Goal: Find specific page/section

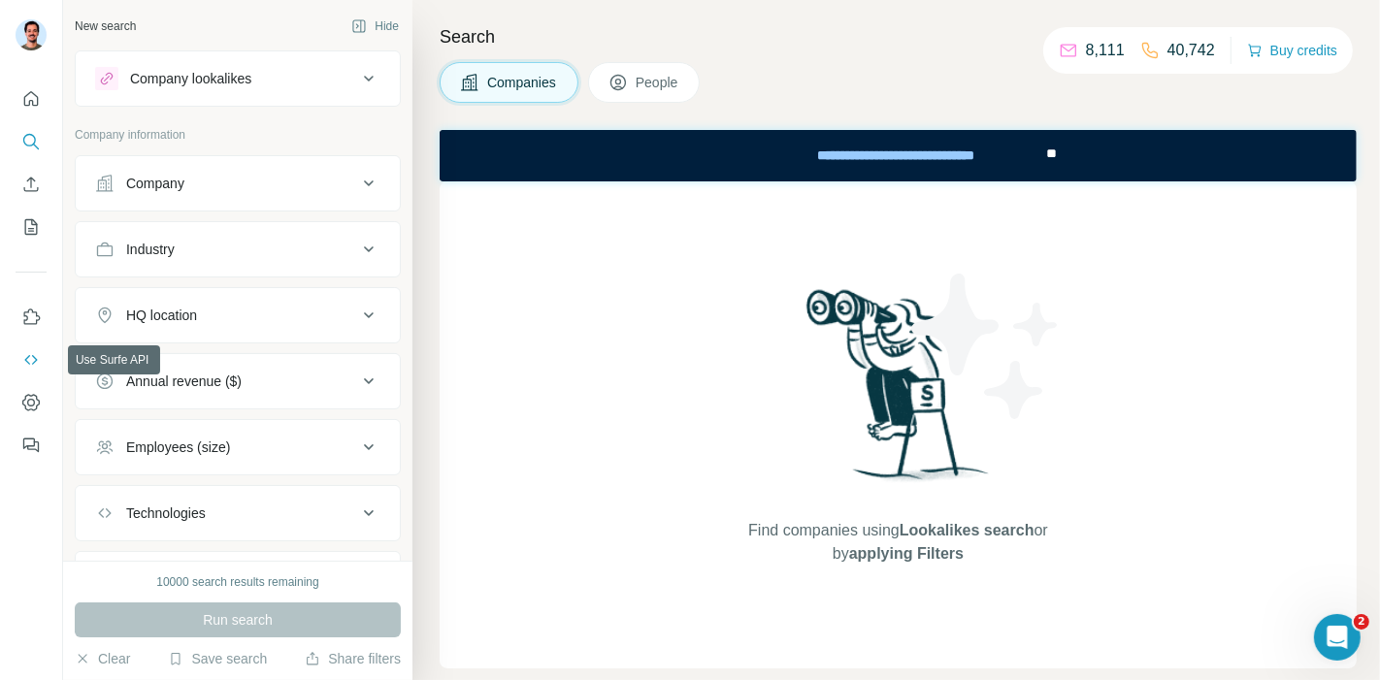
click at [31, 359] on icon "Use Surfe API" at bounding box center [30, 359] width 19 height 19
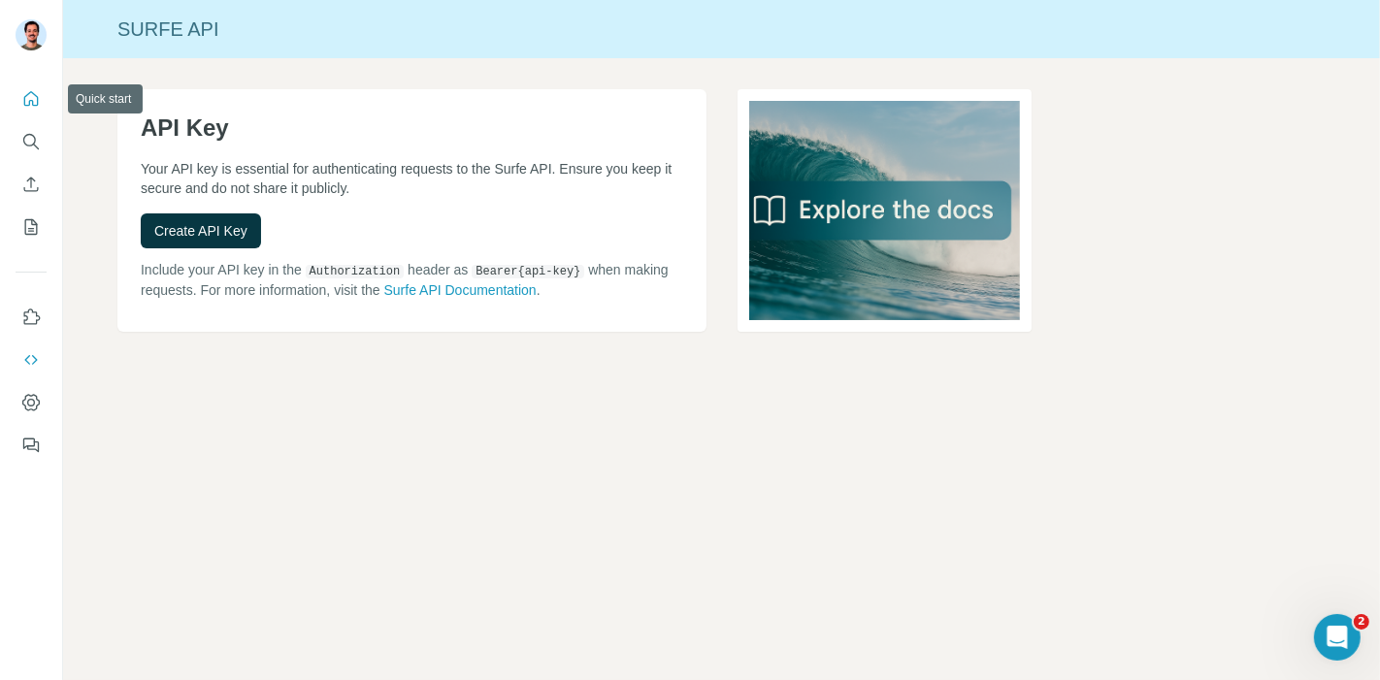
click at [37, 94] on icon "Quick start" at bounding box center [30, 98] width 19 height 19
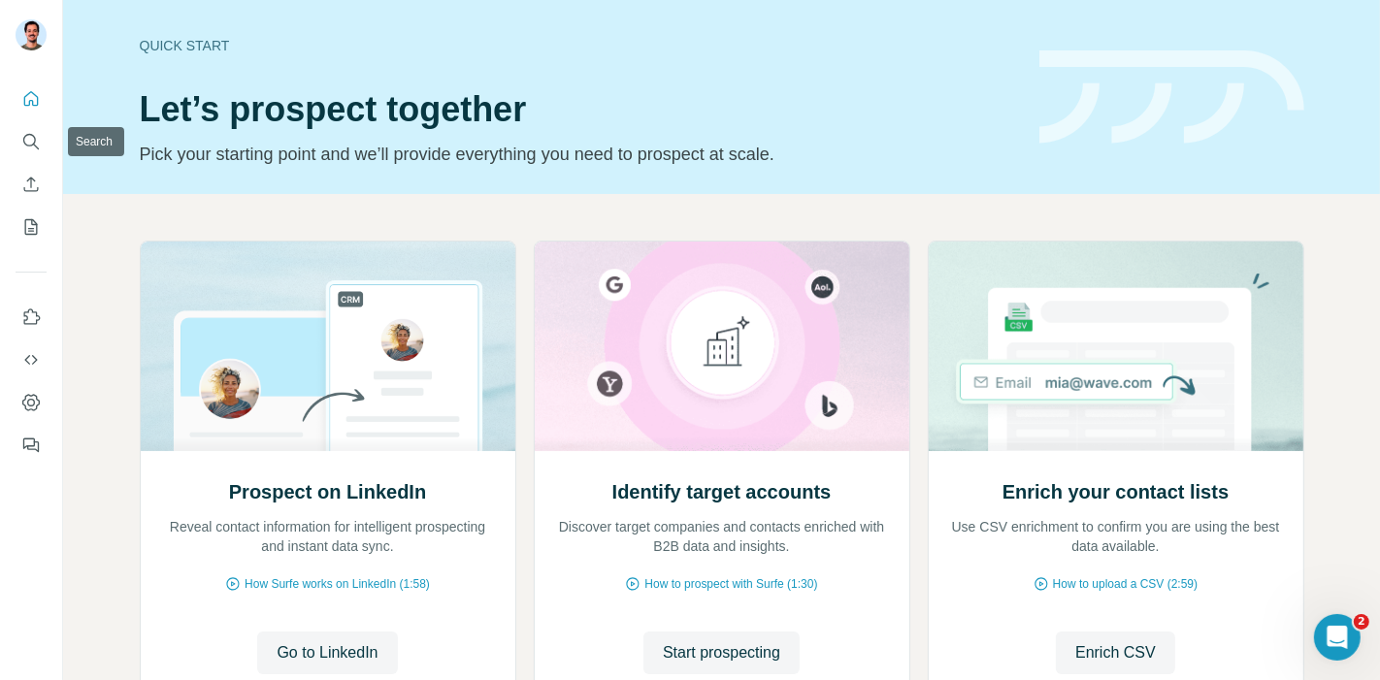
drag, startPoint x: 34, startPoint y: 151, endPoint x: 27, endPoint y: 159, distance: 10.3
click at [27, 159] on nav at bounding box center [31, 163] width 31 height 163
click at [21, 140] on icon "Search" at bounding box center [30, 141] width 19 height 19
